Goal: Complete application form

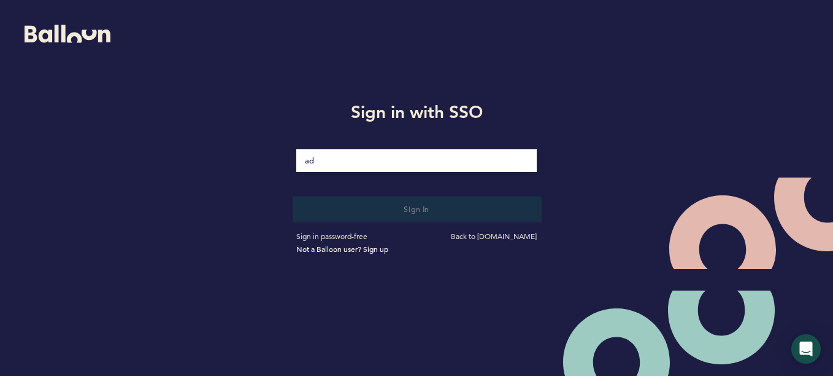
type input "ADECKER@ASTROS.COM"
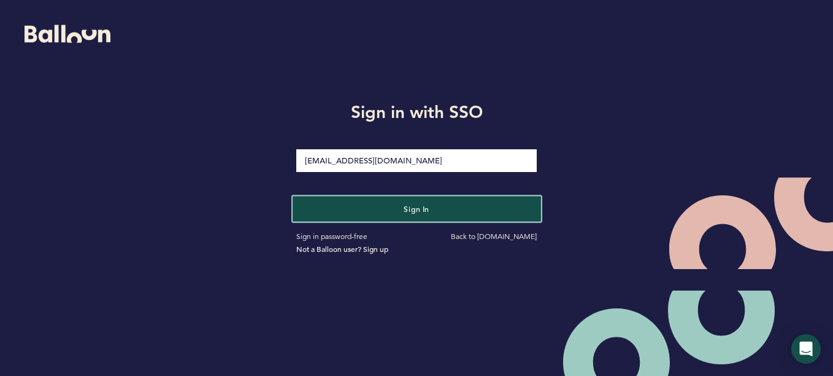
click at [397, 210] on button "Sign in" at bounding box center [417, 208] width 248 height 25
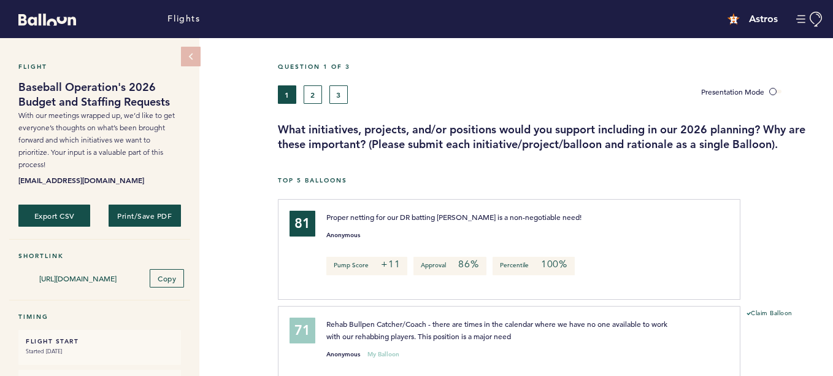
click at [694, 247] on div "Proper netting for our DR batting [PERSON_NAME] is a non-negotiable need! Anony…" at bounding box center [520, 247] width 407 height 74
click at [310, 97] on button "2" at bounding box center [313, 94] width 18 height 18
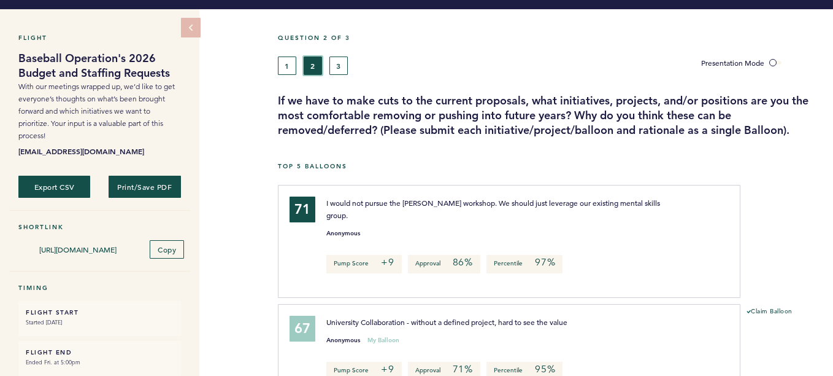
scroll to position [31, 0]
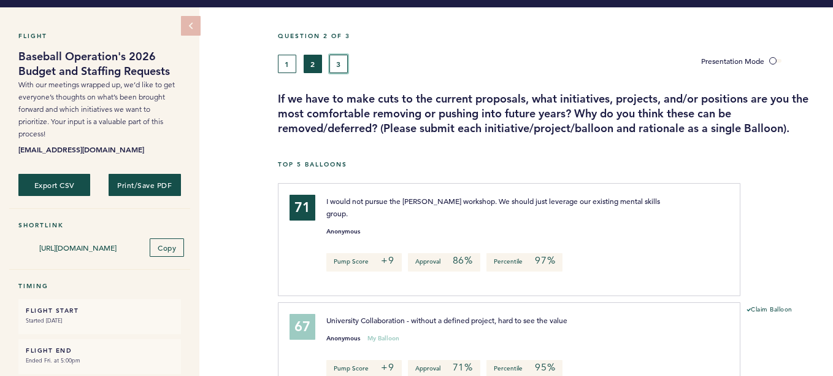
click at [338, 66] on button "3" at bounding box center [338, 64] width 18 height 18
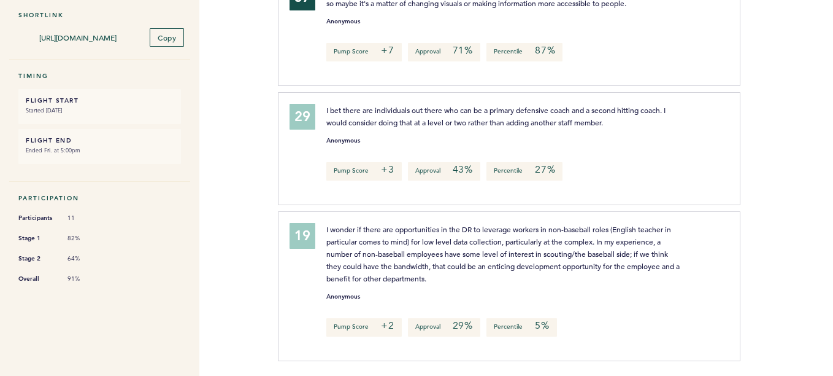
scroll to position [243, 0]
